Goal: Use online tool/utility: Utilize a website feature to perform a specific function

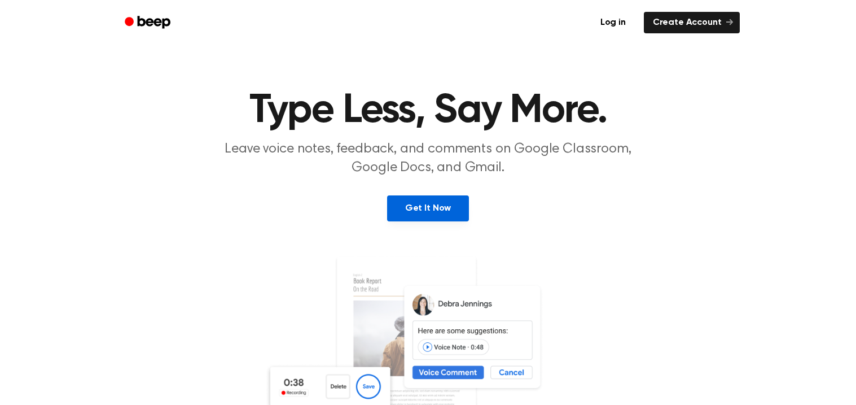
click at [432, 216] on link "Get It Now" at bounding box center [428, 208] width 82 height 26
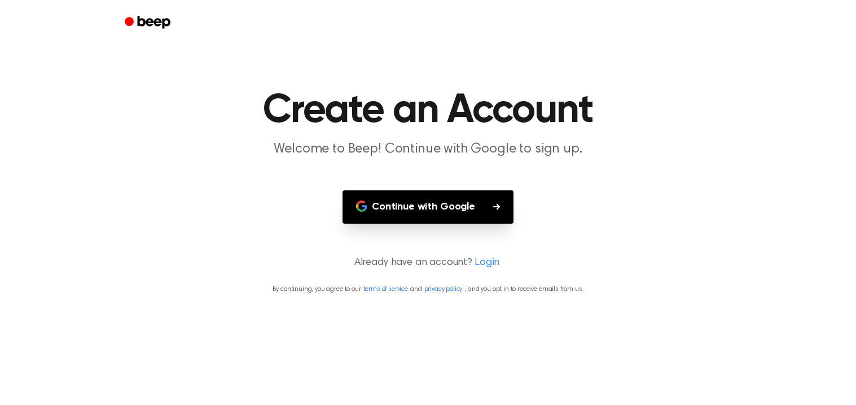
click at [432, 216] on button "Continue with Google" at bounding box center [428, 206] width 171 height 33
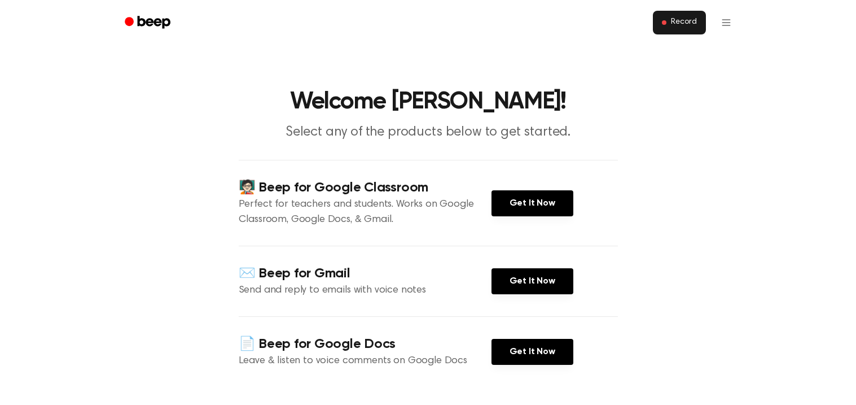
click at [690, 23] on span "Record" at bounding box center [683, 22] width 25 height 10
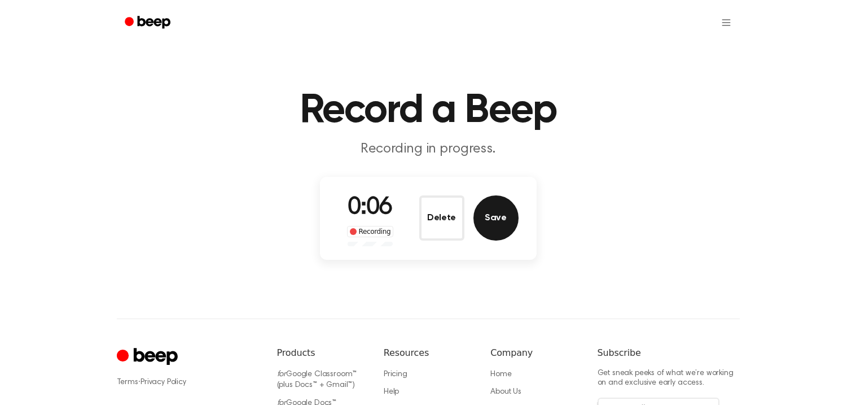
click at [501, 225] on button "Save" at bounding box center [496, 217] width 45 height 45
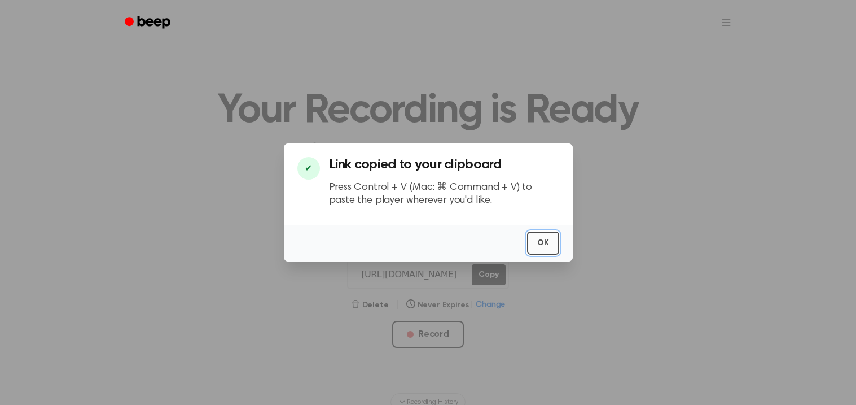
click at [544, 245] on button "OK" at bounding box center [543, 242] width 32 height 23
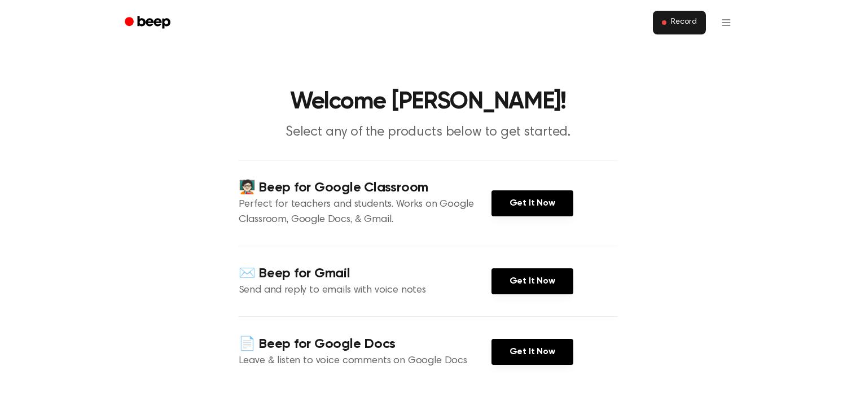
click at [673, 25] on span "Record" at bounding box center [683, 22] width 25 height 10
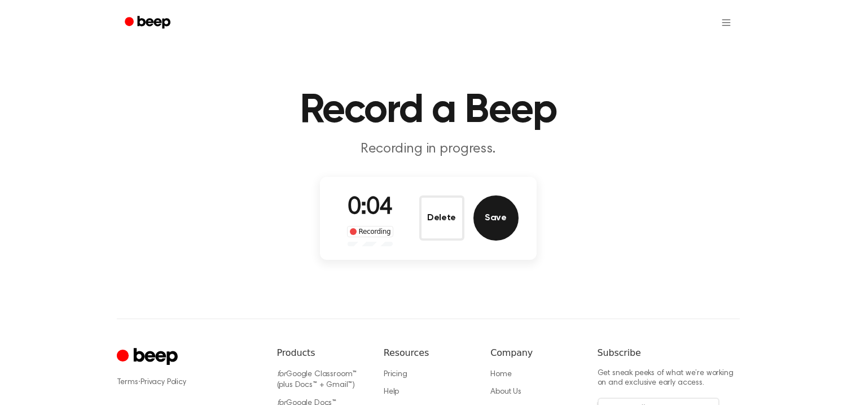
click at [480, 226] on button "Save" at bounding box center [496, 217] width 45 height 45
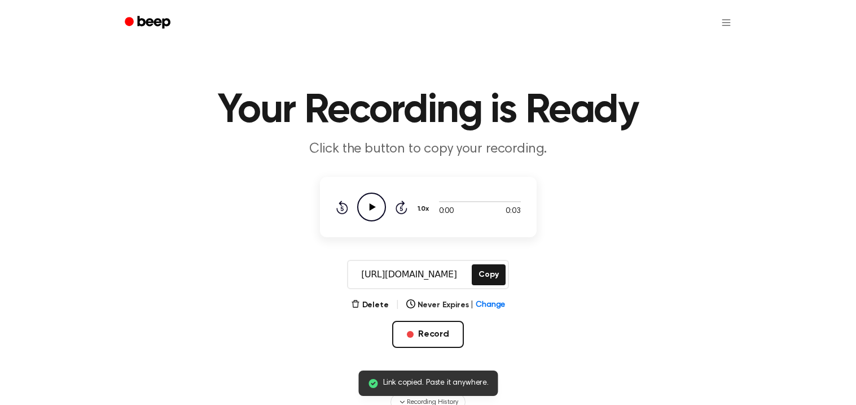
click at [365, 207] on icon "Play Audio" at bounding box center [371, 206] width 29 height 29
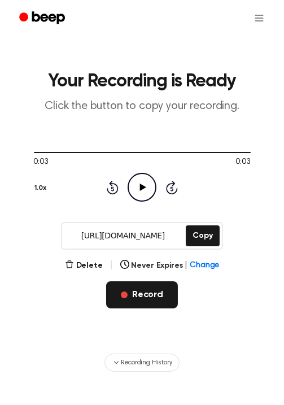
click at [124, 288] on button "Record" at bounding box center [142, 294] width 72 height 27
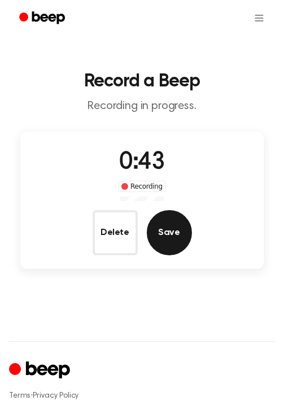
click at [174, 223] on button "Save" at bounding box center [169, 232] width 45 height 45
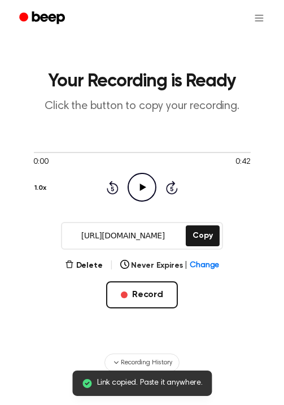
click at [150, 186] on icon "Play Audio" at bounding box center [142, 187] width 29 height 29
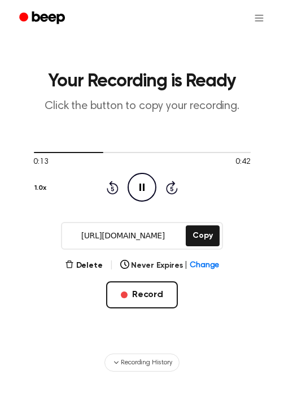
click at [152, 199] on icon "Pause Audio" at bounding box center [142, 187] width 29 height 29
click at [141, 189] on icon at bounding box center [143, 186] width 6 height 7
click at [138, 191] on icon "Pause Audio" at bounding box center [142, 187] width 29 height 29
click at [202, 238] on button "Copy" at bounding box center [202, 235] width 33 height 21
